Goal: Transaction & Acquisition: Purchase product/service

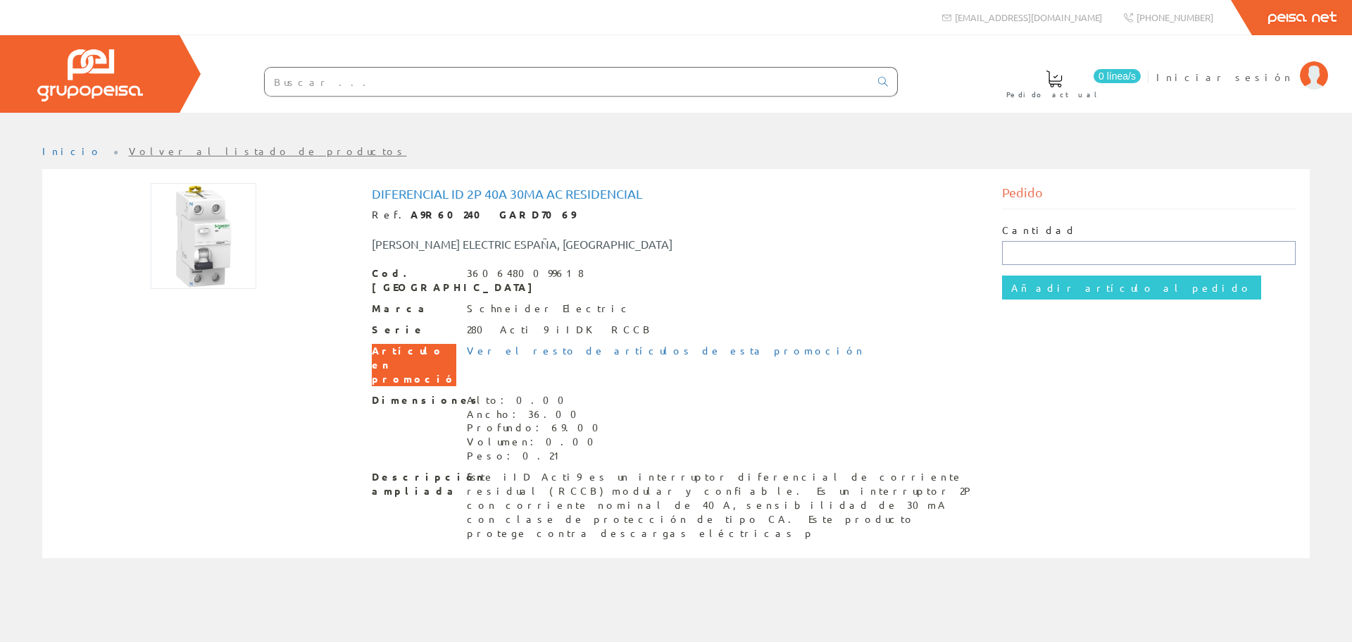
click at [1073, 253] on input "text" at bounding box center [1149, 253] width 294 height 24
type input "1"
click at [1069, 286] on input "Añadir artículo al pedido" at bounding box center [1131, 287] width 259 height 24
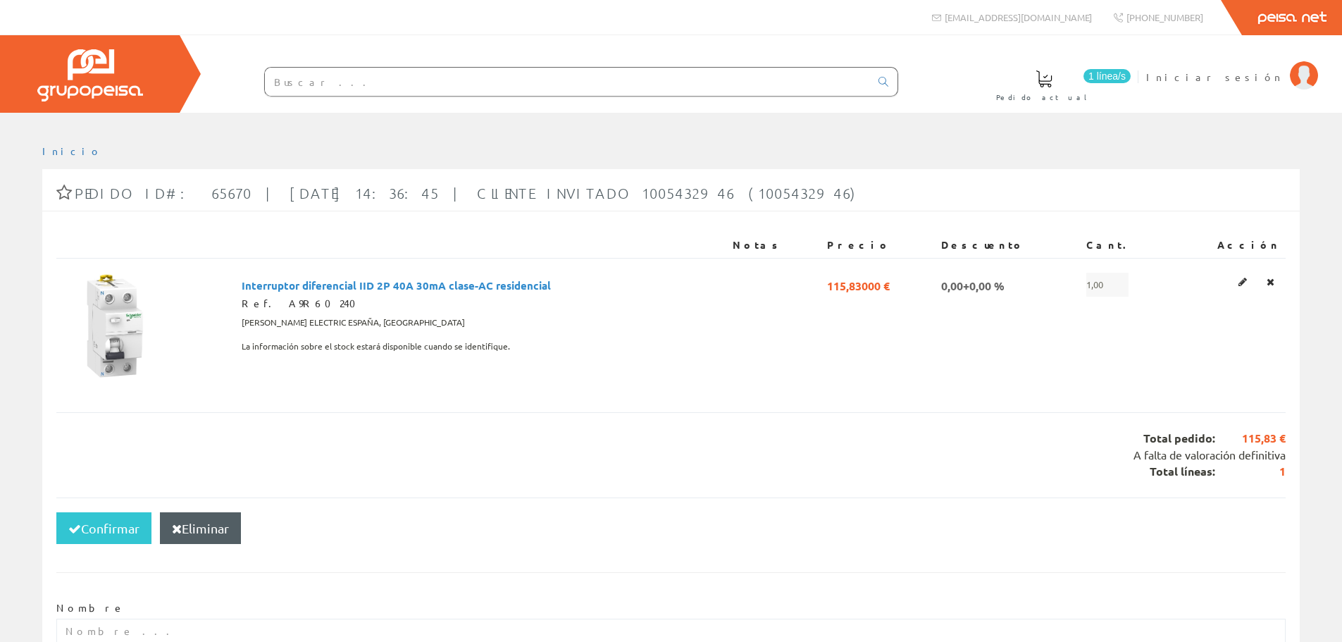
click at [425, 80] on input "text" at bounding box center [567, 82] width 605 height 28
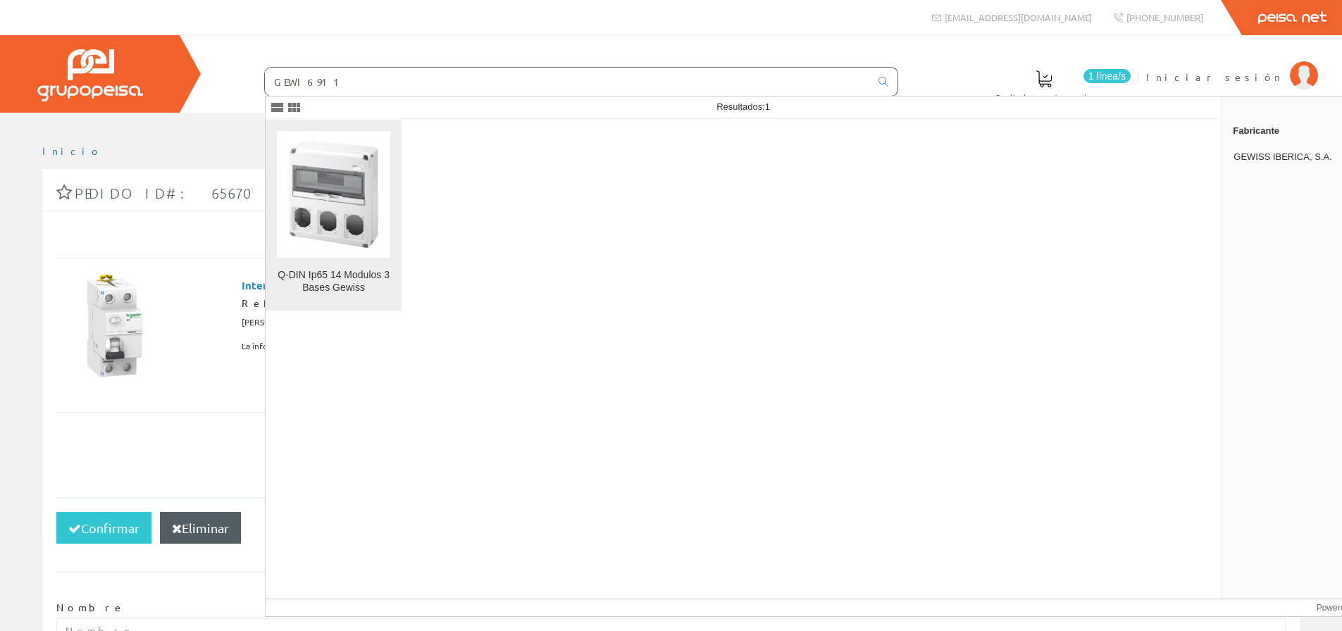
type input "GEWI6911"
click at [383, 210] on img at bounding box center [333, 193] width 113 height 113
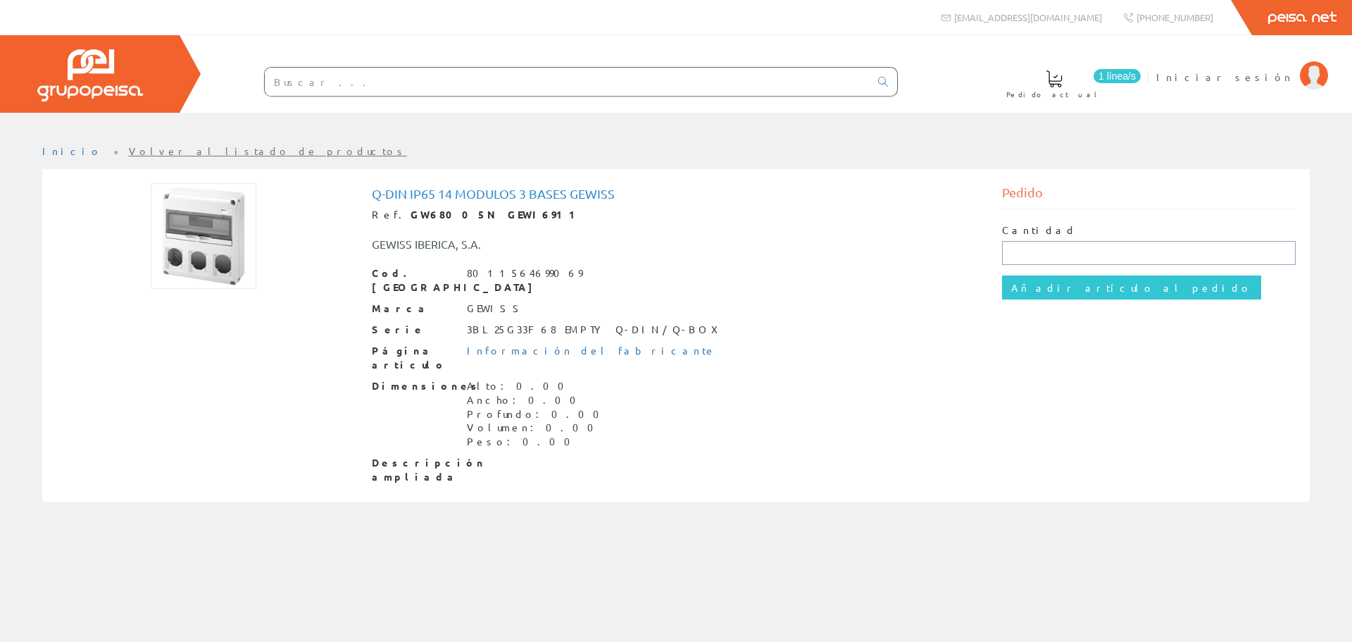
click at [1017, 251] on input "text" at bounding box center [1149, 253] width 294 height 24
type input "1"
click at [1066, 293] on input "Añadir artículo al pedido" at bounding box center [1131, 287] width 259 height 24
